Goal: Information Seeking & Learning: Learn about a topic

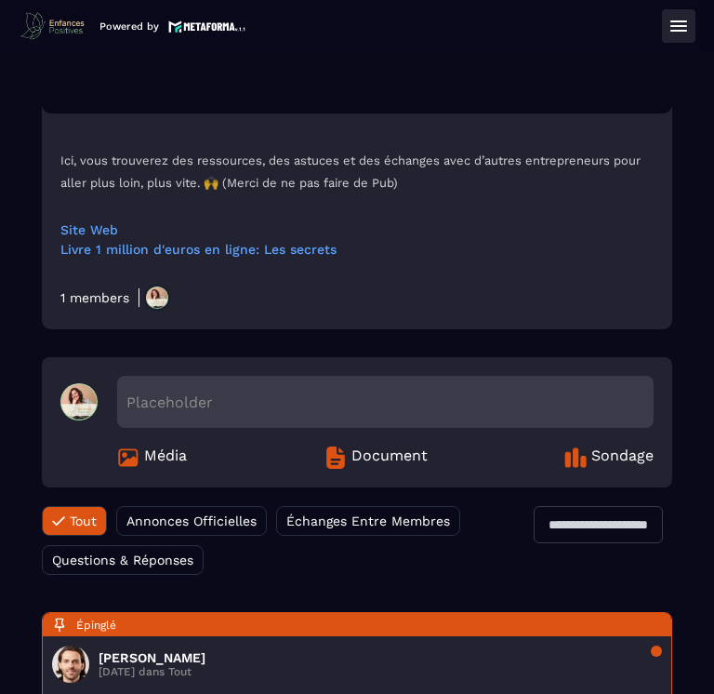
scroll to position [465, 0]
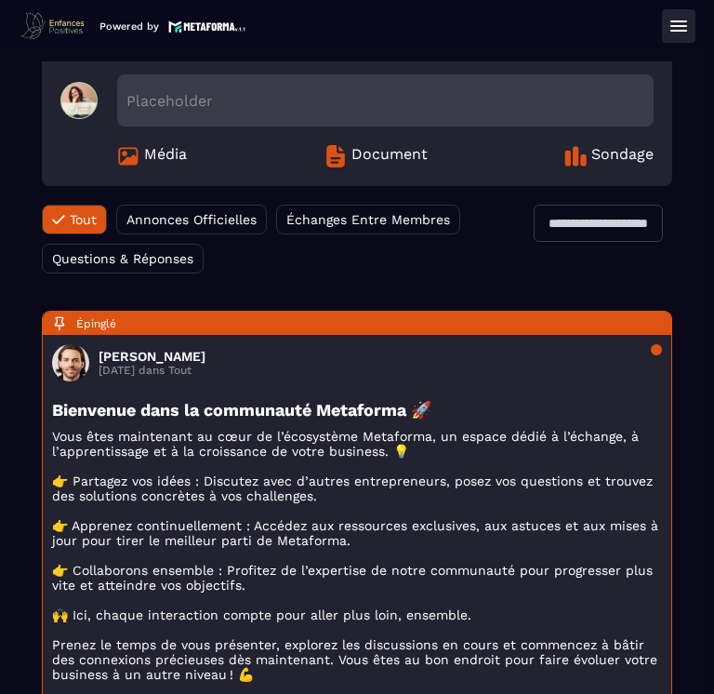
click at [156, 154] on span "Média" at bounding box center [165, 156] width 43 height 22
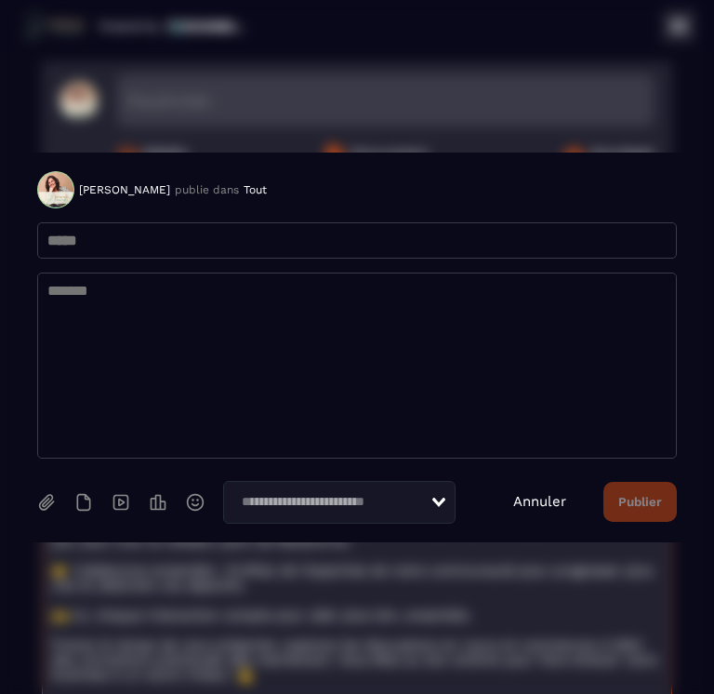
click at [536, 501] on link "Annuler" at bounding box center [539, 501] width 53 height 17
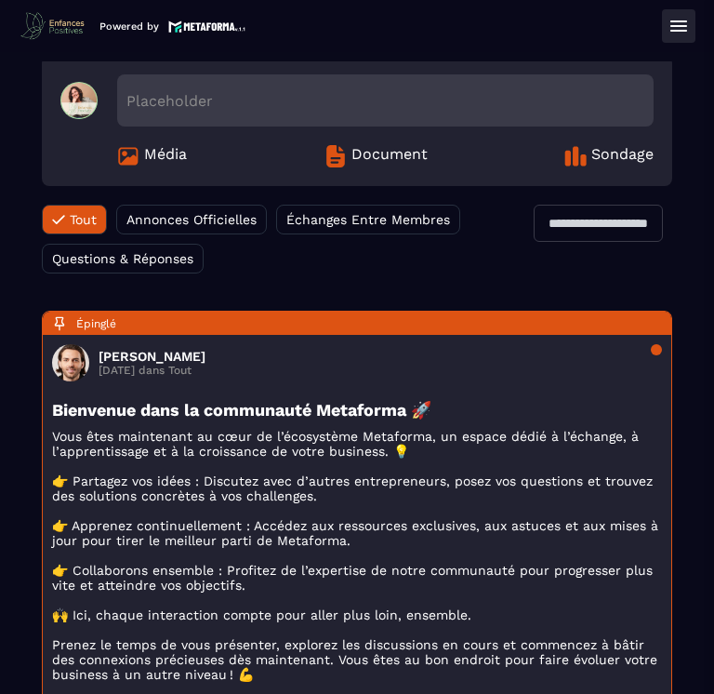
click at [206, 218] on span "Annonces Officielles" at bounding box center [191, 219] width 130 height 15
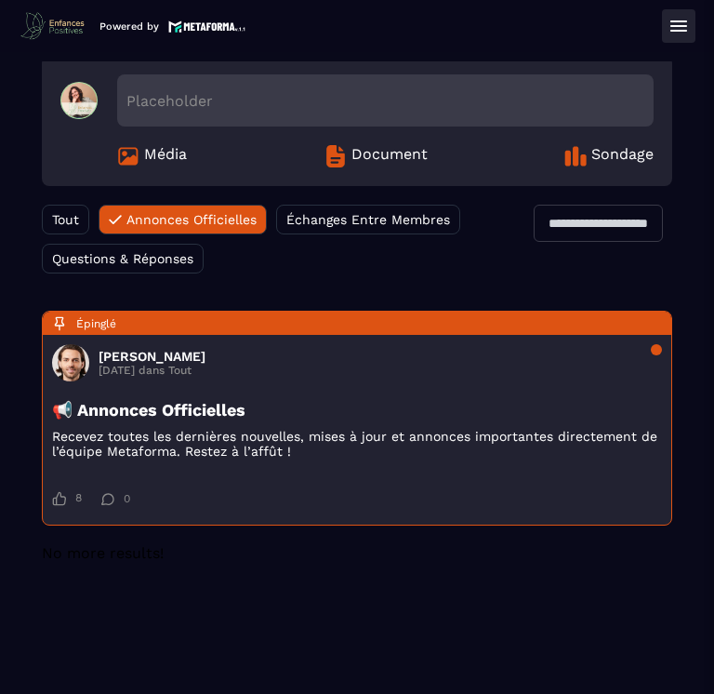
click at [395, 224] on span "Échanges Entre Membres" at bounding box center [368, 219] width 164 height 15
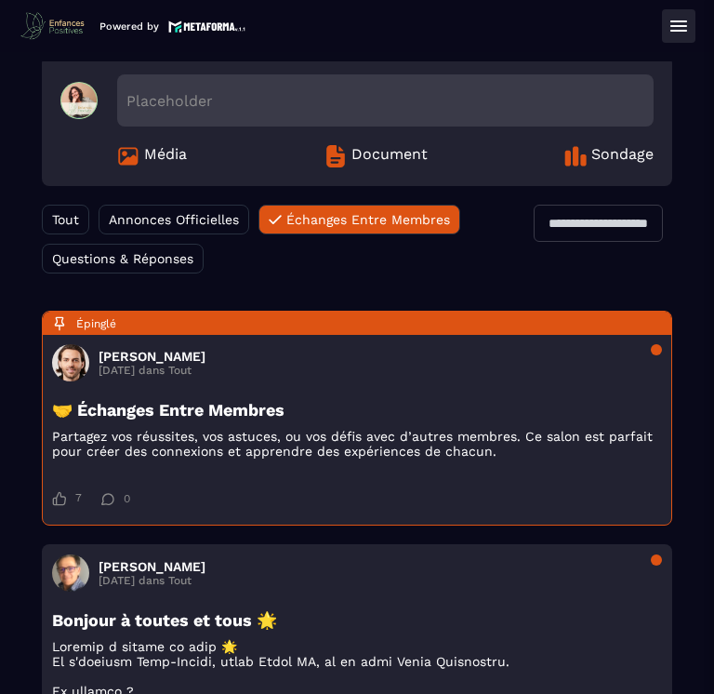
click at [78, 224] on span "Tout" at bounding box center [65, 219] width 27 height 15
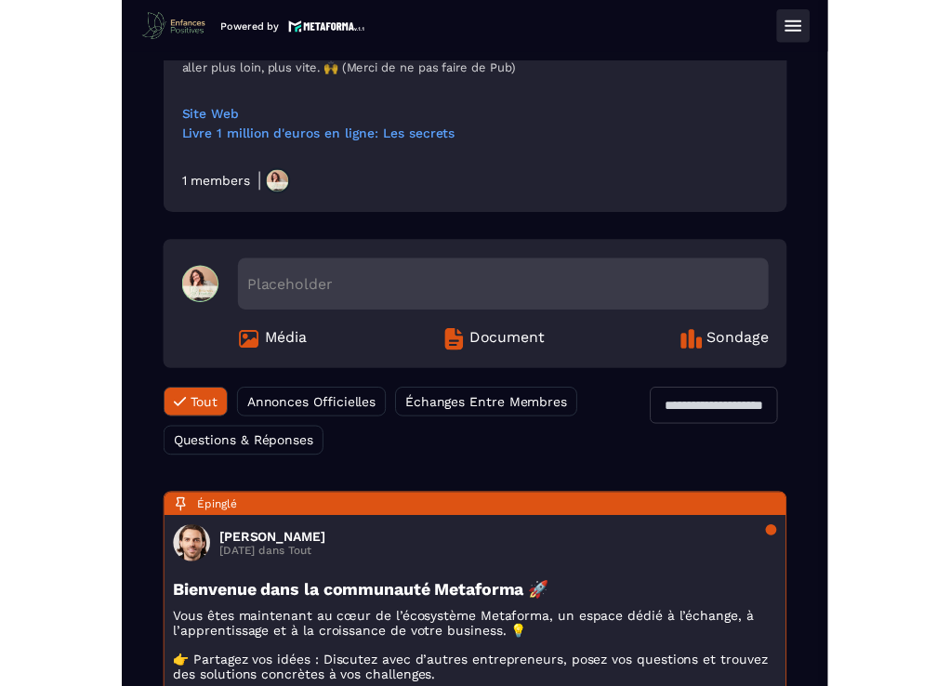
scroll to position [0, 0]
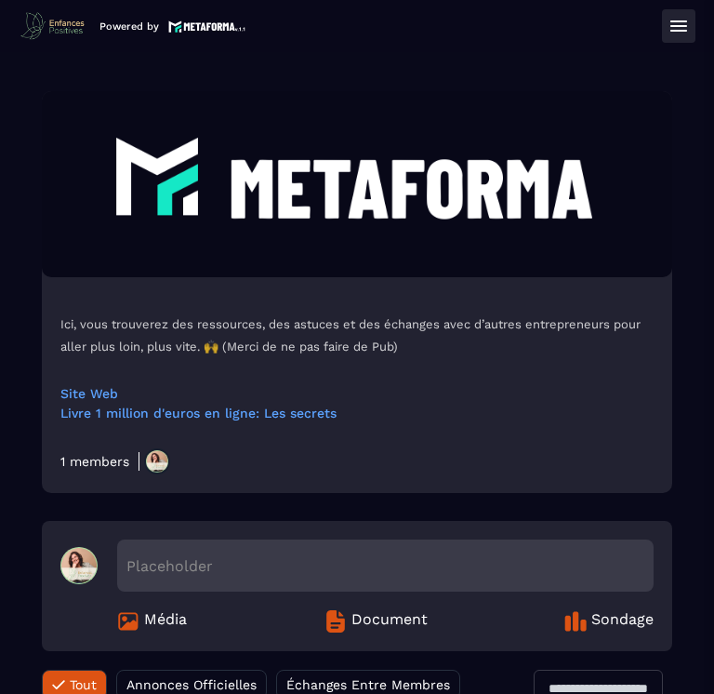
click at [692, 21] on button at bounding box center [678, 25] width 33 height 33
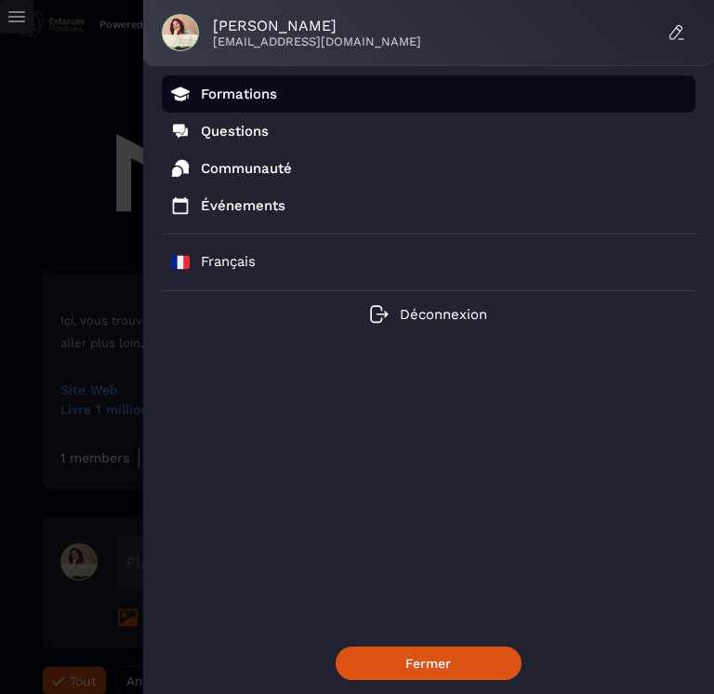
click at [271, 94] on p "Formations" at bounding box center [239, 94] width 76 height 17
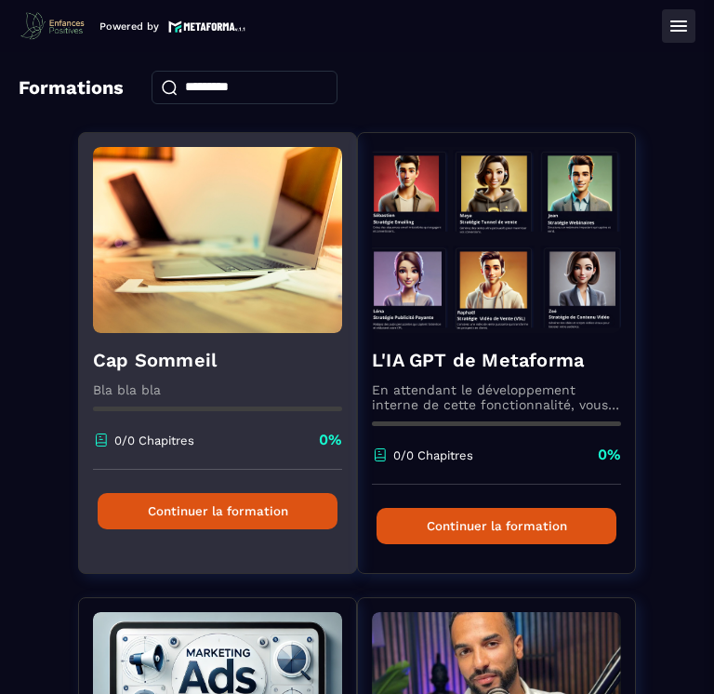
click at [232, 513] on button "Continuer la formation" at bounding box center [218, 511] width 240 height 36
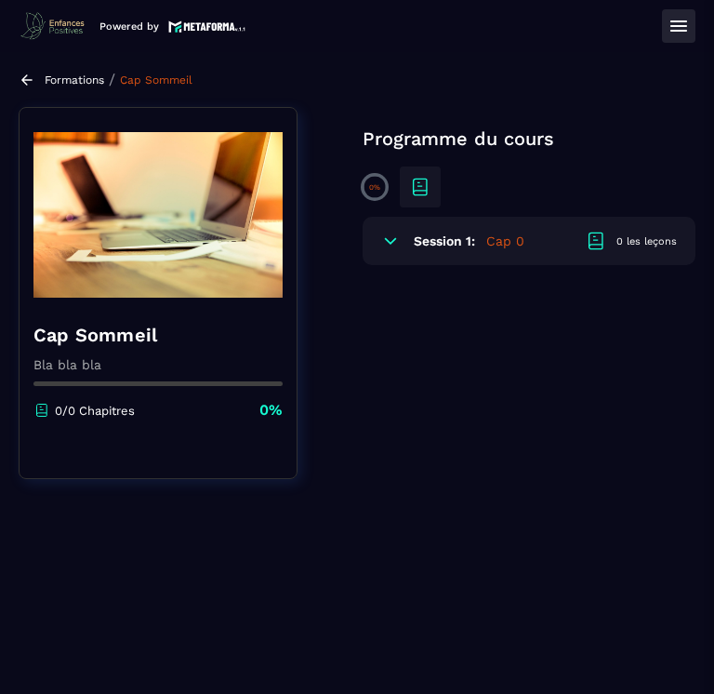
click at [387, 245] on icon at bounding box center [390, 241] width 19 height 19
click at [398, 242] on icon at bounding box center [390, 241] width 19 height 19
click at [505, 240] on h5 "Cap 0" at bounding box center [505, 241] width 38 height 19
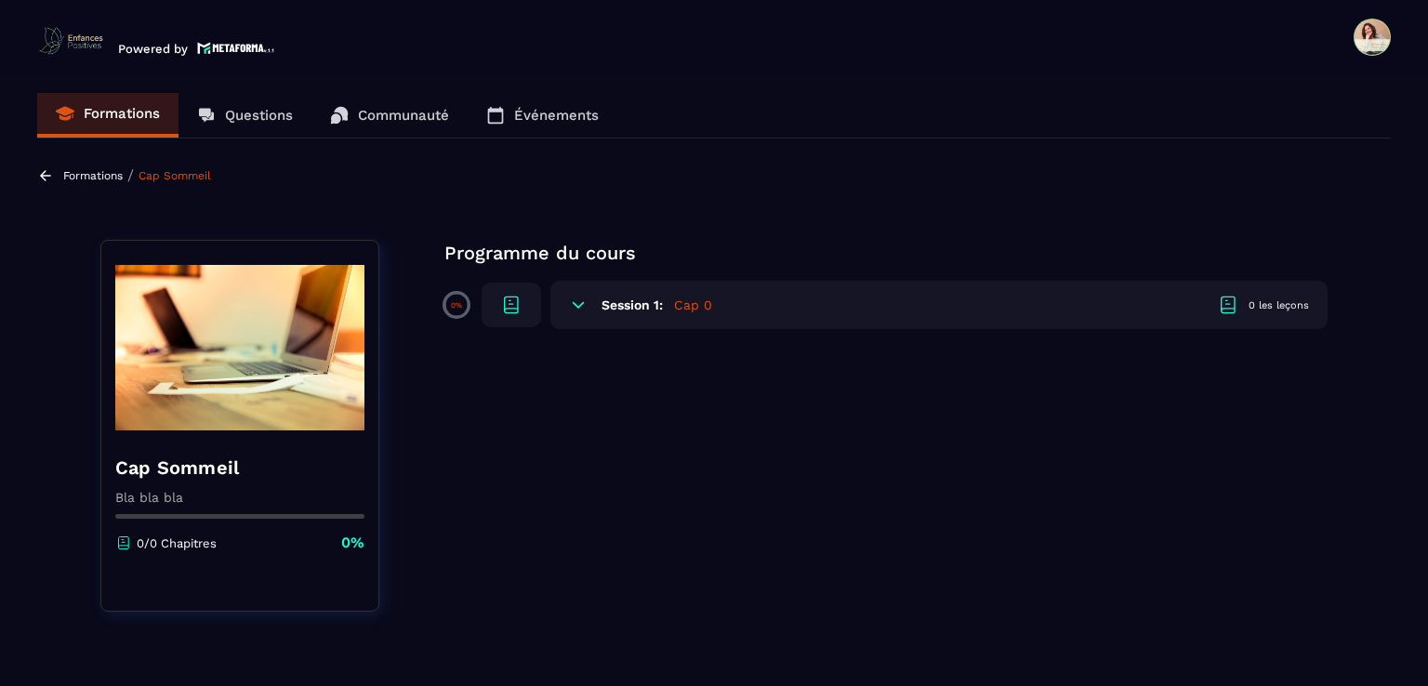
click at [713, 309] on icon at bounding box center [1228, 305] width 22 height 22
click at [498, 304] on div at bounding box center [512, 305] width 60 height 45
click at [577, 303] on icon at bounding box center [578, 305] width 19 height 19
click at [627, 308] on h6 "Session 1:" at bounding box center [632, 305] width 61 height 15
click at [253, 101] on link "Questions" at bounding box center [245, 115] width 133 height 45
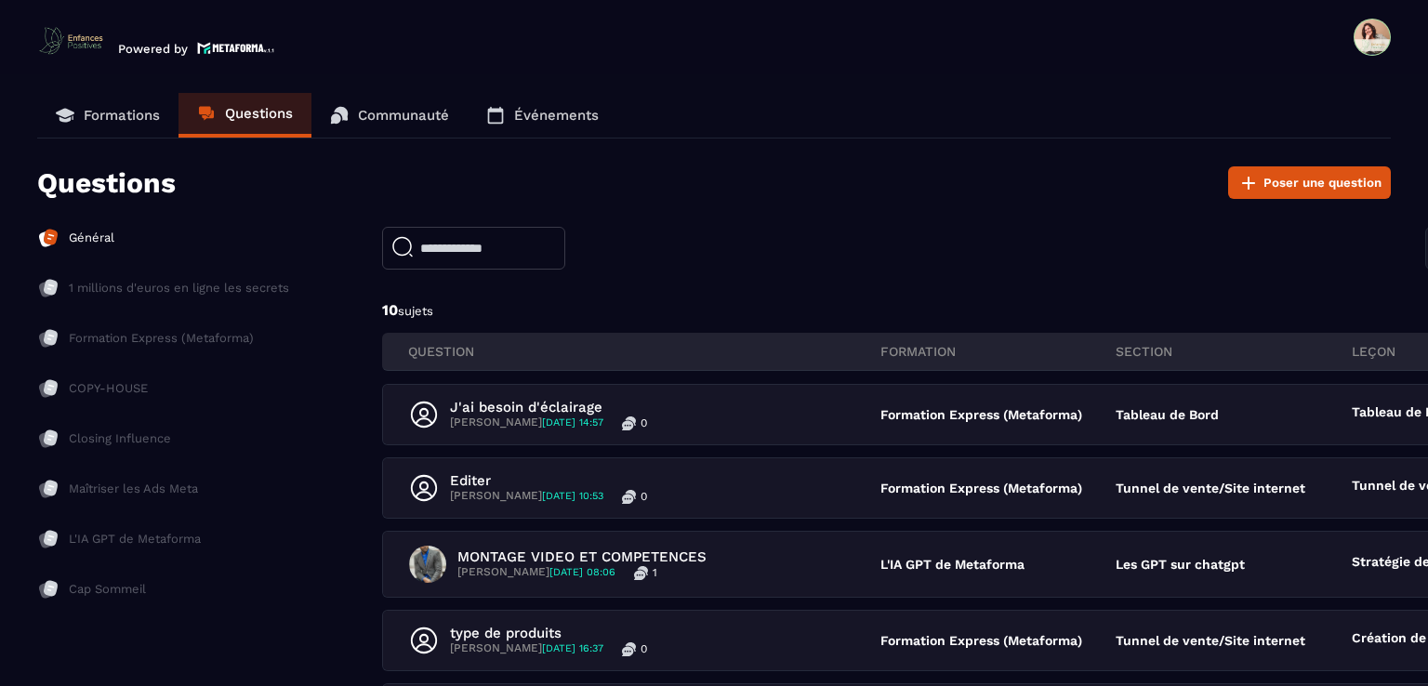
click at [126, 119] on p "Formations" at bounding box center [122, 115] width 76 height 17
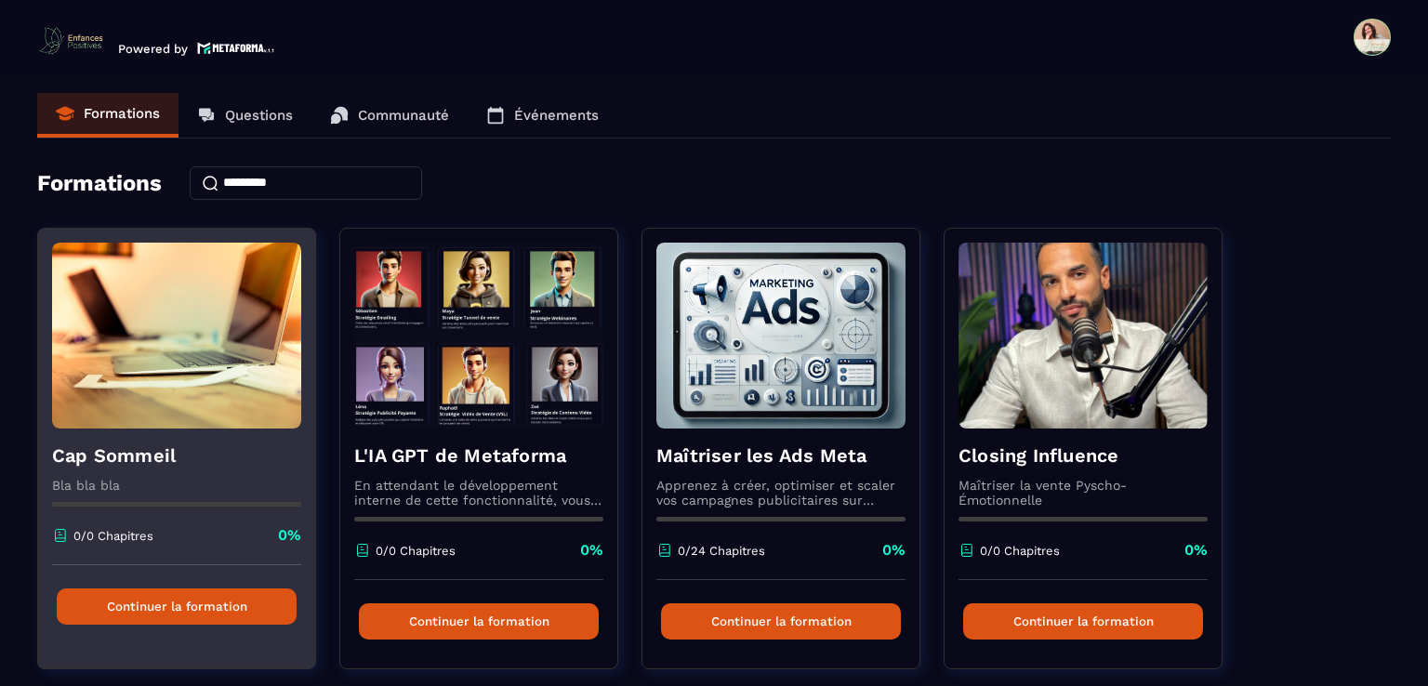
click at [210, 334] on img at bounding box center [176, 336] width 249 height 186
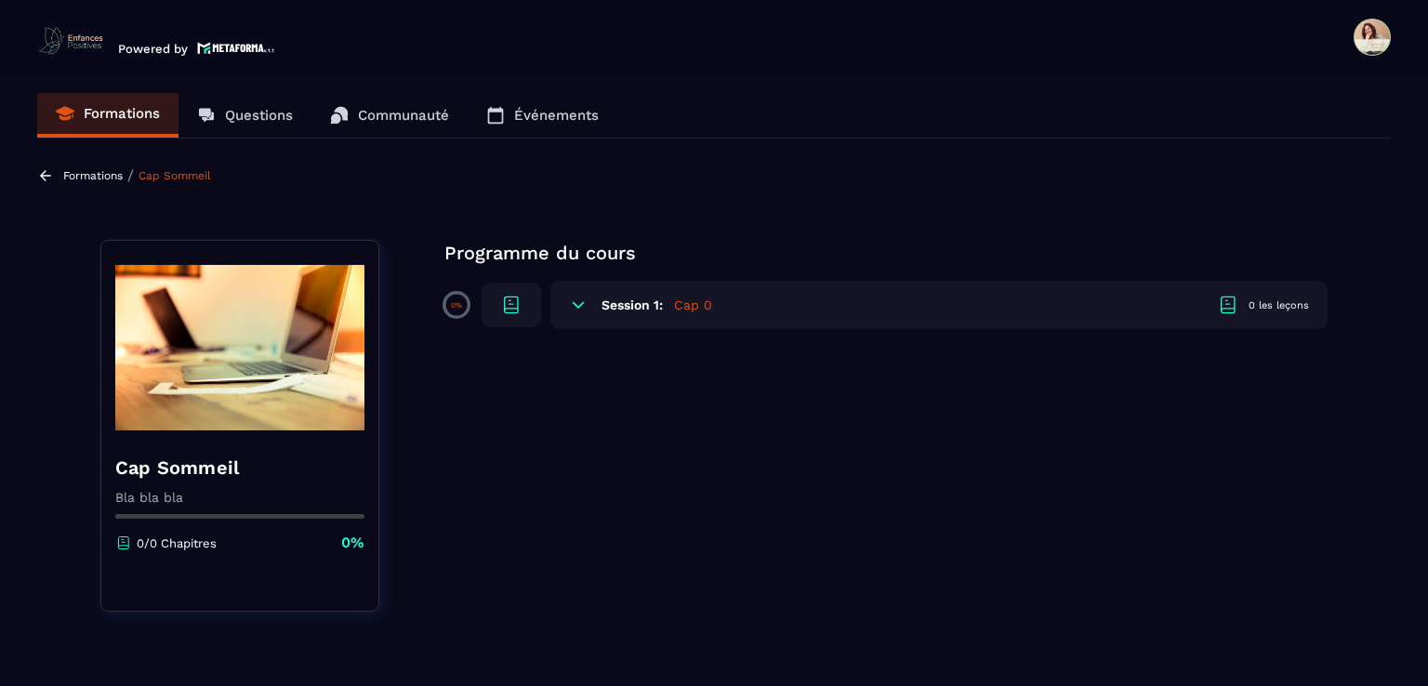
click at [622, 299] on h6 "Session 1:" at bounding box center [632, 305] width 61 height 15
click at [580, 305] on icon at bounding box center [578, 305] width 11 height 6
click at [513, 309] on icon at bounding box center [511, 311] width 13 height 5
click at [713, 297] on div "Session 1: Cap 0 0 les leçons" at bounding box center [939, 305] width 777 height 48
click at [588, 304] on div "Session 1: Cap 0 0 les leçons" at bounding box center [939, 305] width 777 height 48
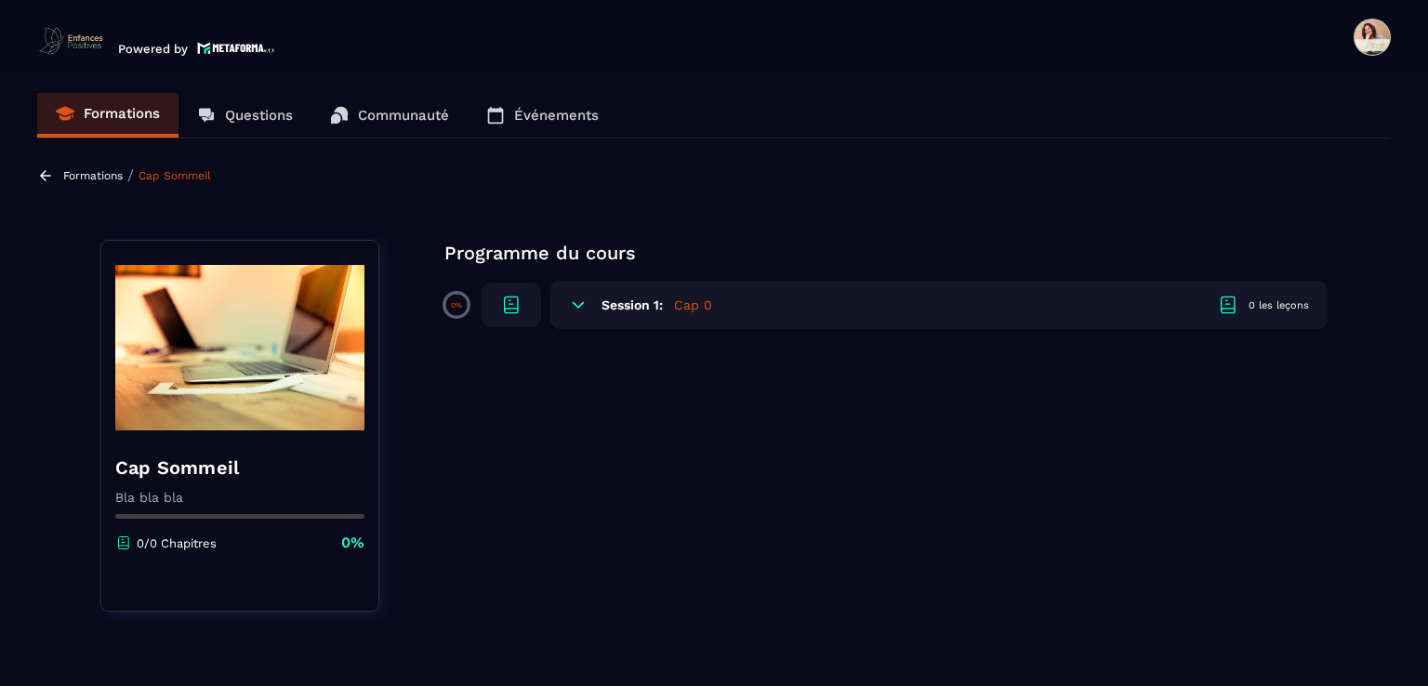
drag, startPoint x: 616, startPoint y: 299, endPoint x: 587, endPoint y: 307, distance: 29.8
click at [598, 303] on div "Session 1: Cap 0 0 les leçons" at bounding box center [939, 305] width 777 height 48
click at [578, 309] on icon at bounding box center [578, 305] width 19 height 19
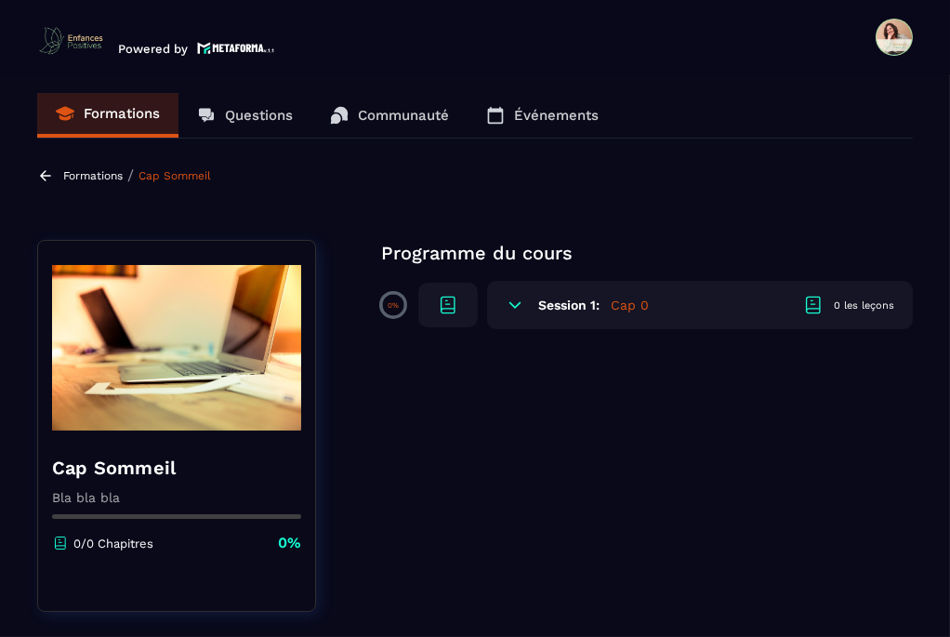
click at [506, 400] on div "Cap Sommeil Bla bla bla 0/0 Chapitres 0% Programme du cours 0% Session 1: Cap 0…" at bounding box center [475, 426] width 876 height 372
click at [586, 298] on h6 "Session 1:" at bounding box center [568, 305] width 61 height 15
click at [439, 309] on icon at bounding box center [448, 305] width 22 height 22
click at [83, 176] on p "Formations" at bounding box center [93, 175] width 60 height 13
